Goal: Transaction & Acquisition: Book appointment/travel/reservation

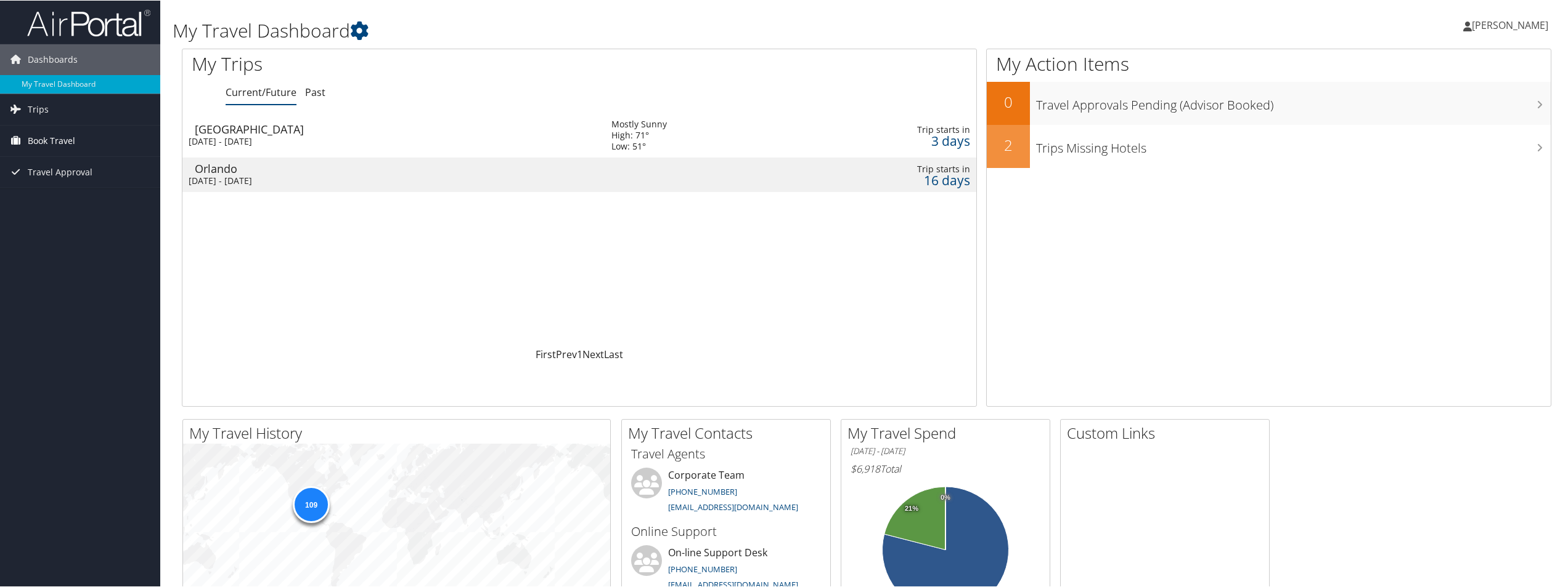
click at [49, 138] on span "Book Travel" at bounding box center [51, 140] width 48 height 31
click at [42, 198] on link "Book/Manage Online Trips" at bounding box center [80, 203] width 161 height 19
